Goal: Task Accomplishment & Management: Use online tool/utility

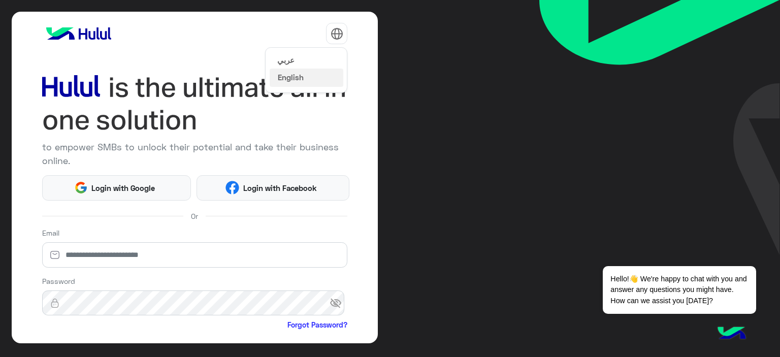
click at [292, 59] on button "عربي" at bounding box center [307, 59] width 74 height 17
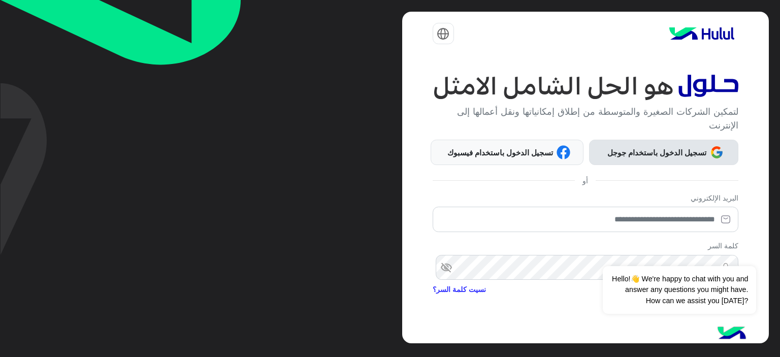
click at [615, 147] on span "تسجيل الدخول باستخدام جوجل" at bounding box center [657, 153] width 107 height 12
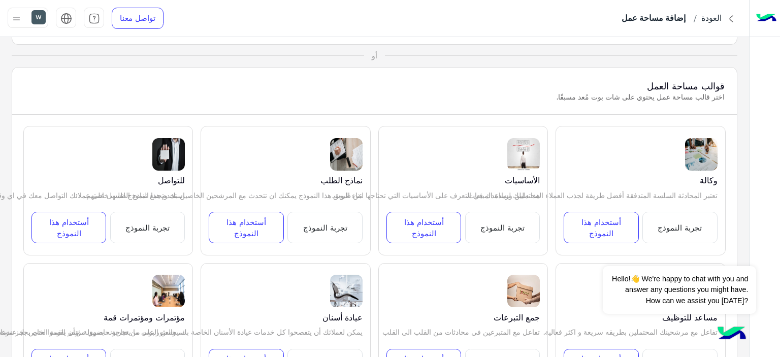
scroll to position [152, 0]
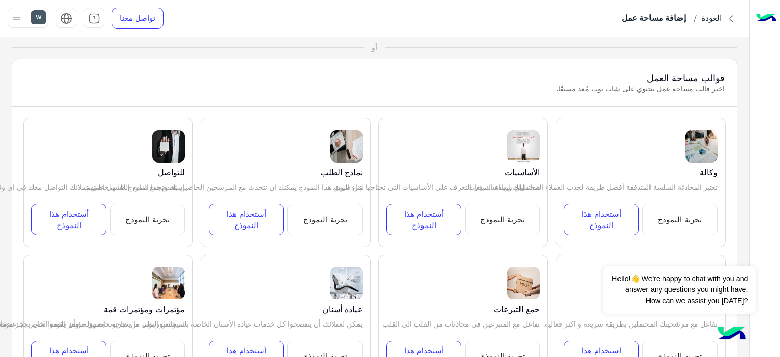
click at [681, 219] on button "تجربة النموذج" at bounding box center [680, 220] width 75 height 32
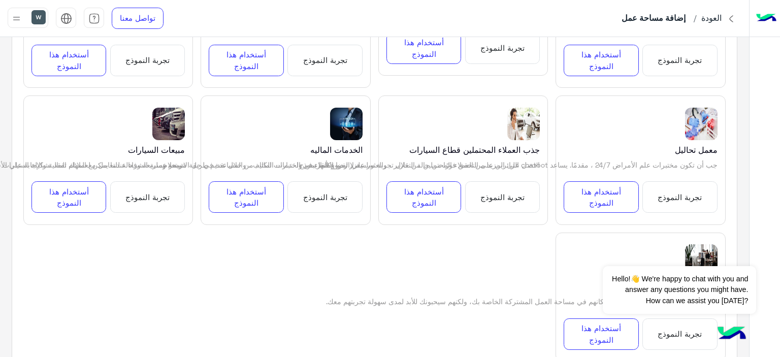
scroll to position [1219, 0]
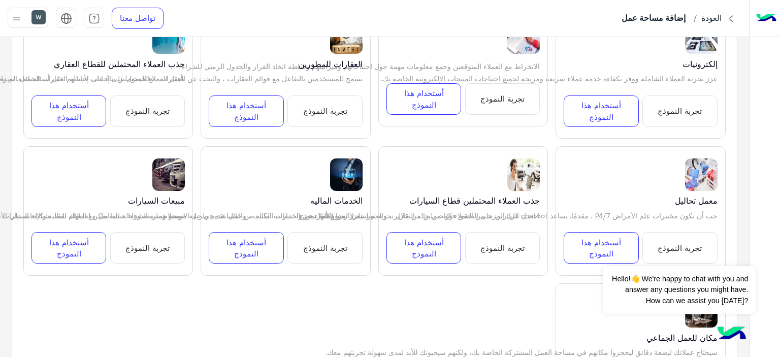
click at [503, 239] on button "تجربة النموذج" at bounding box center [502, 248] width 75 height 32
